Goal: Task Accomplishment & Management: Manage account settings

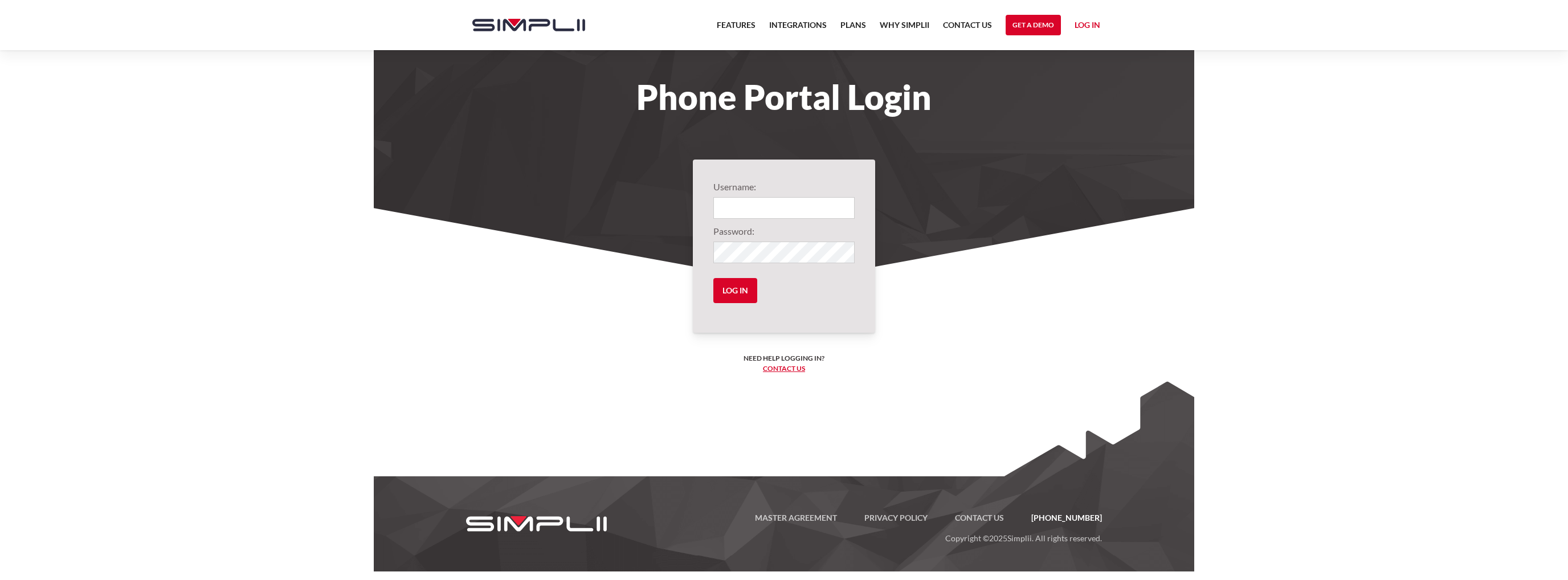
click at [732, 205] on input "Login" at bounding box center [784, 208] width 142 height 21
type input "1006@PortisAssociates"
click at [791, 216] on input "1006@PortisAssociates" at bounding box center [784, 208] width 142 height 21
click at [713, 278] on input "Log in" at bounding box center [734, 290] width 44 height 25
click at [743, 286] on input "Log in" at bounding box center [734, 290] width 44 height 25
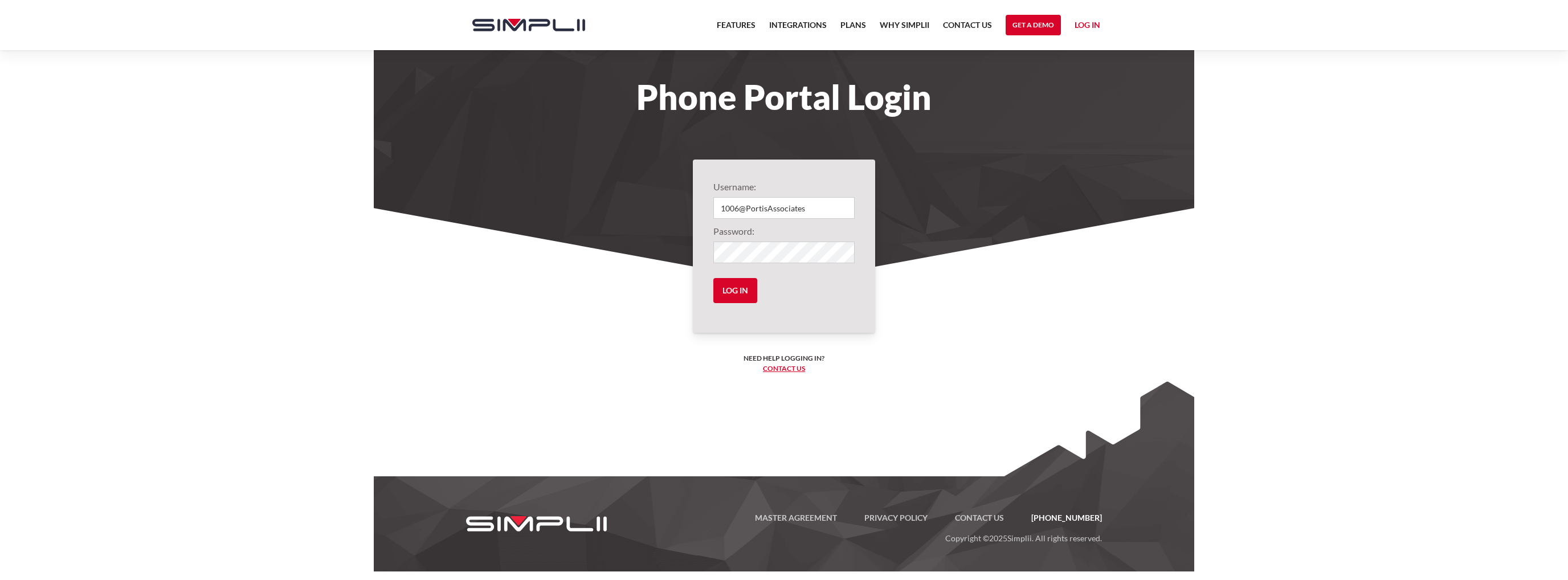
click at [1086, 17] on nav "Features Integrations PRoducts Plans Why Simplii Contact US Master Agreement Ge…" at bounding box center [908, 25] width 397 height 50
click at [528, 21] on img "home" at bounding box center [529, 25] width 113 height 13
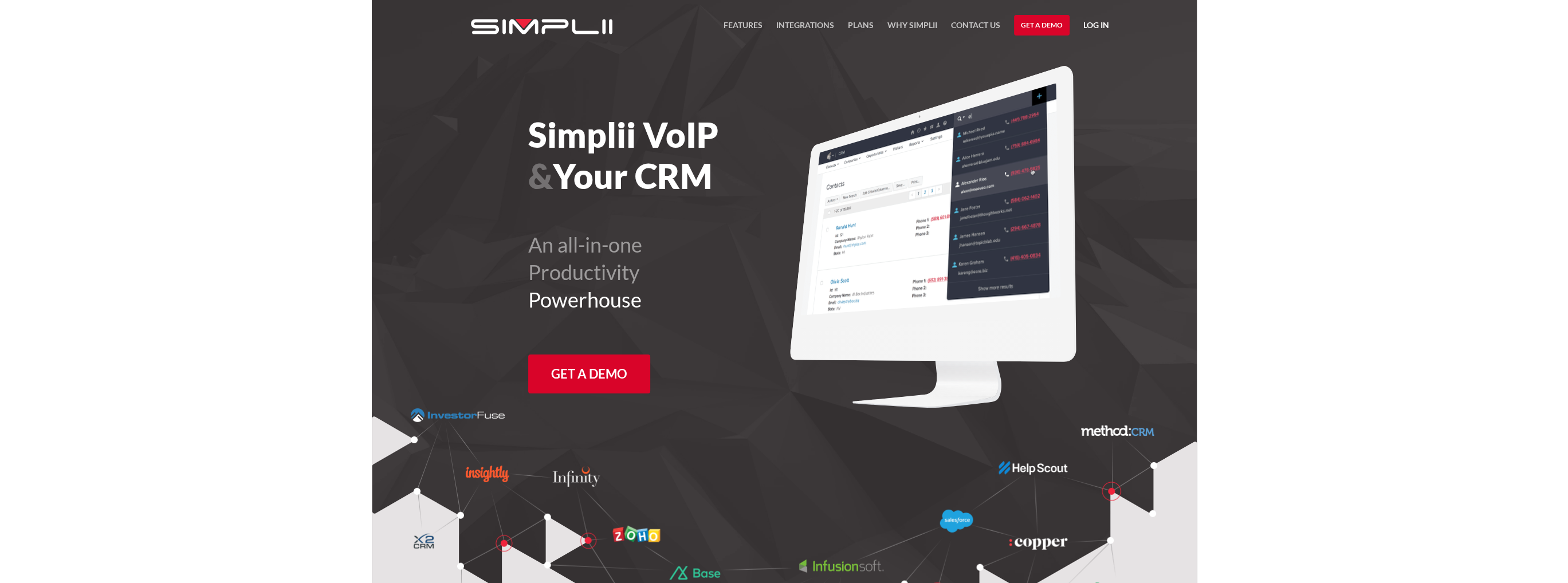
click at [1088, 23] on link "Log in" at bounding box center [1096, 27] width 26 height 17
click at [1084, 58] on link "Manager Portal" at bounding box center [1066, 60] width 73 height 19
